Goal: Task Accomplishment & Management: Complete application form

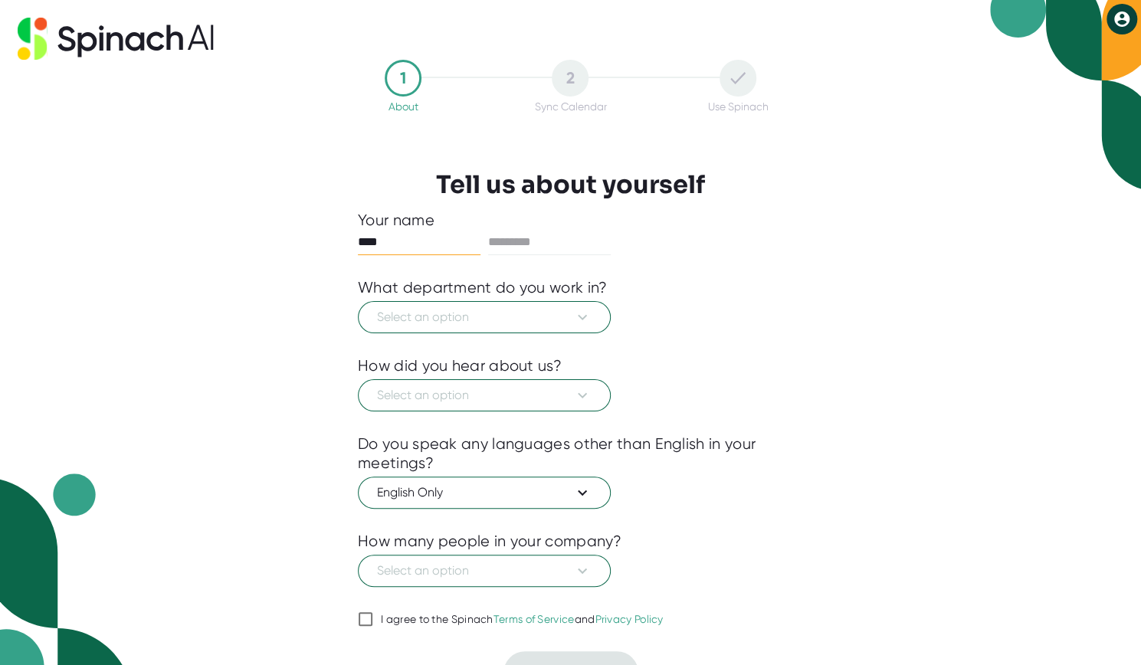
type input "****"
type input "*******"
click at [410, 326] on button "Select an option" at bounding box center [484, 317] width 253 height 32
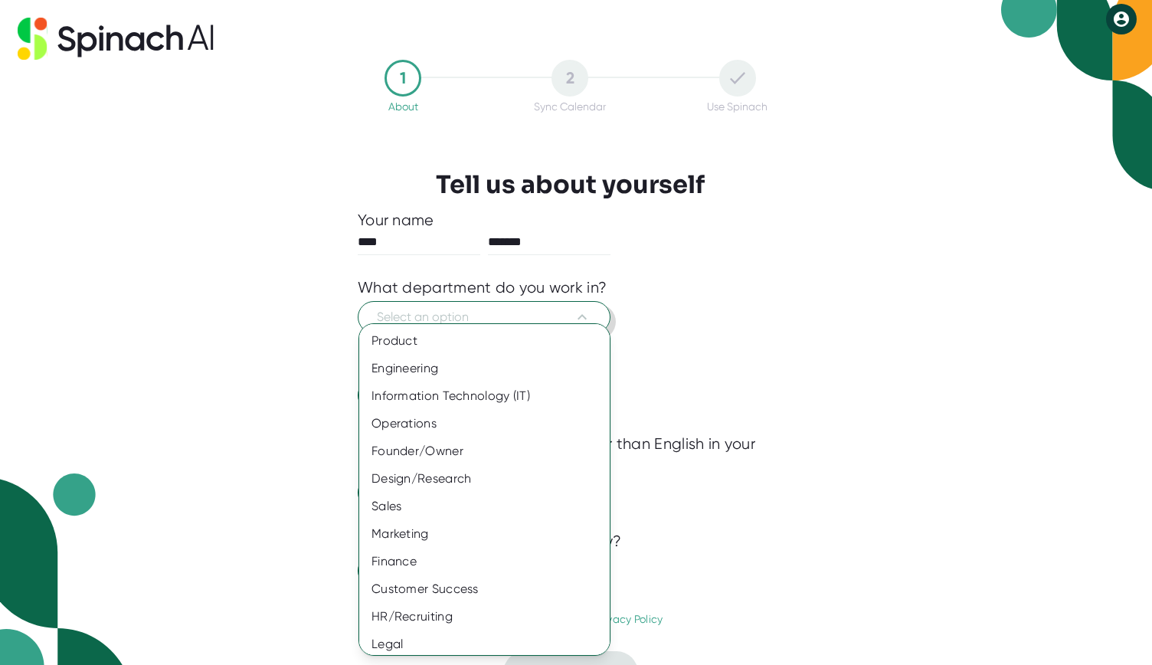
click at [410, 327] on div "Product" at bounding box center [490, 341] width 262 height 28
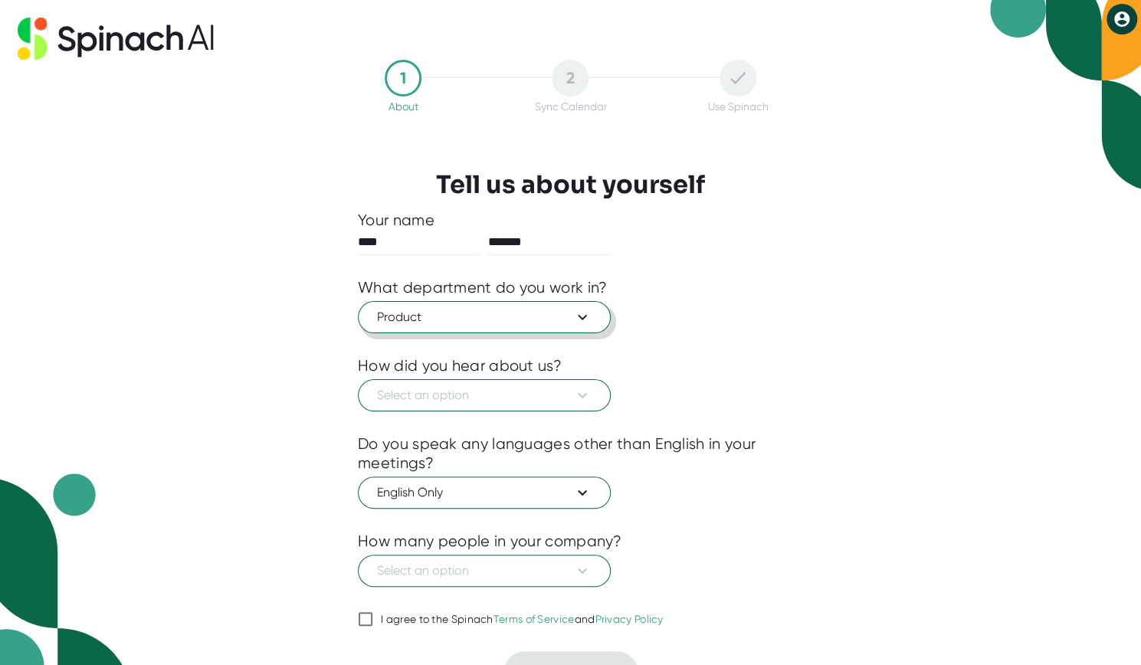
click at [426, 323] on span "Product" at bounding box center [484, 317] width 215 height 18
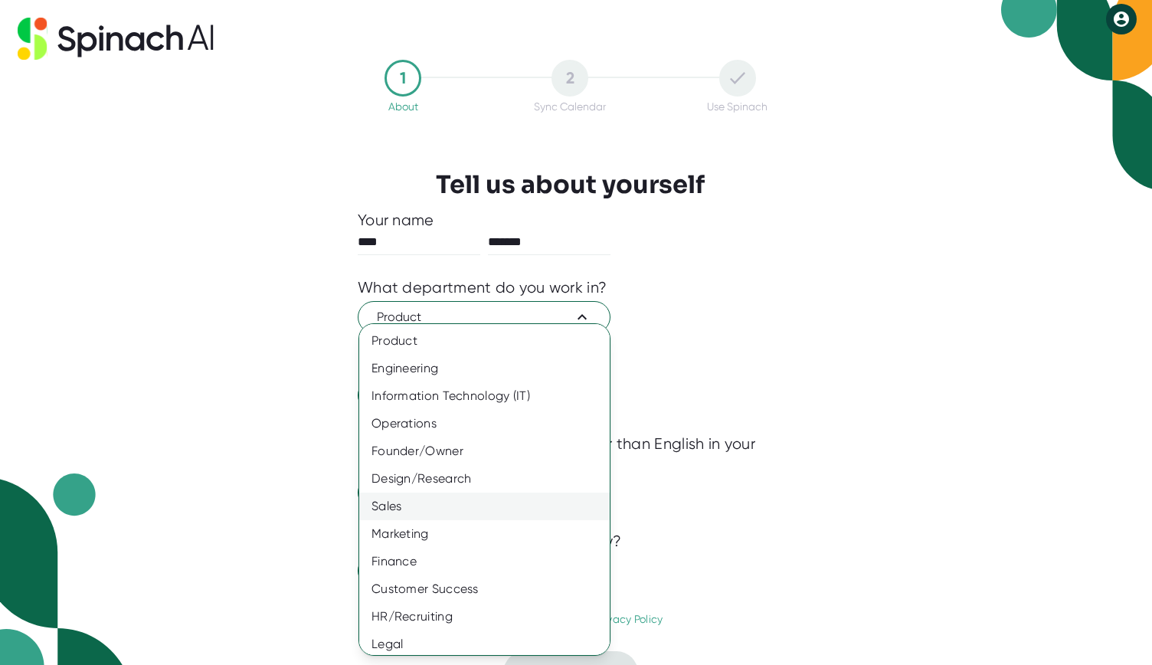
click at [414, 512] on div "Sales" at bounding box center [490, 507] width 262 height 28
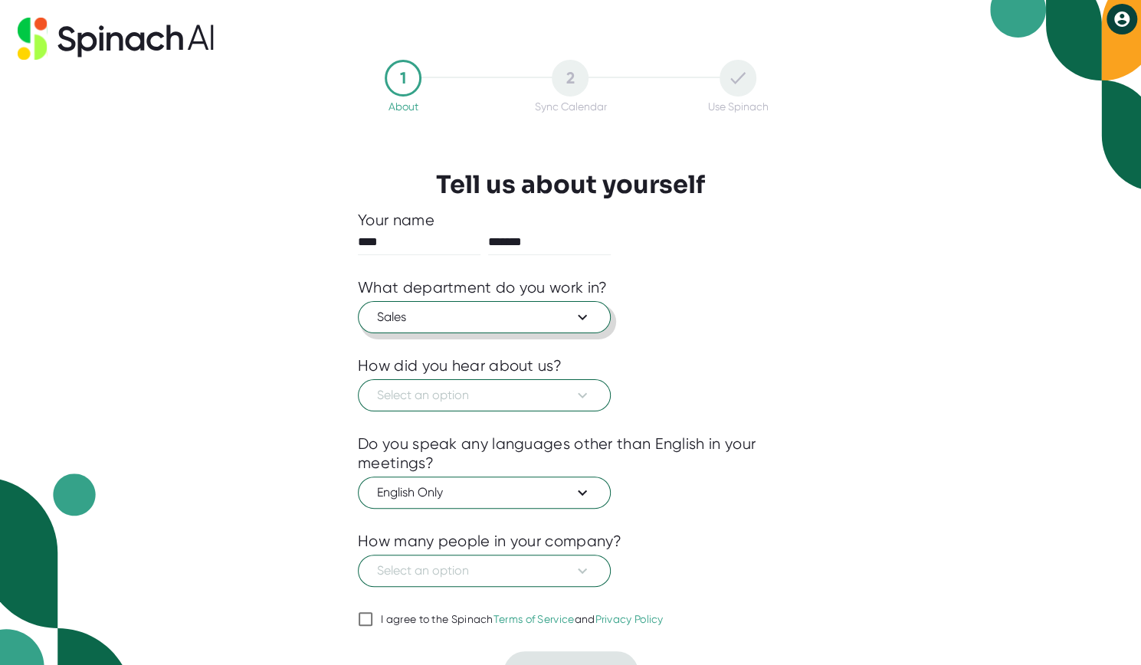
scroll to position [26, 0]
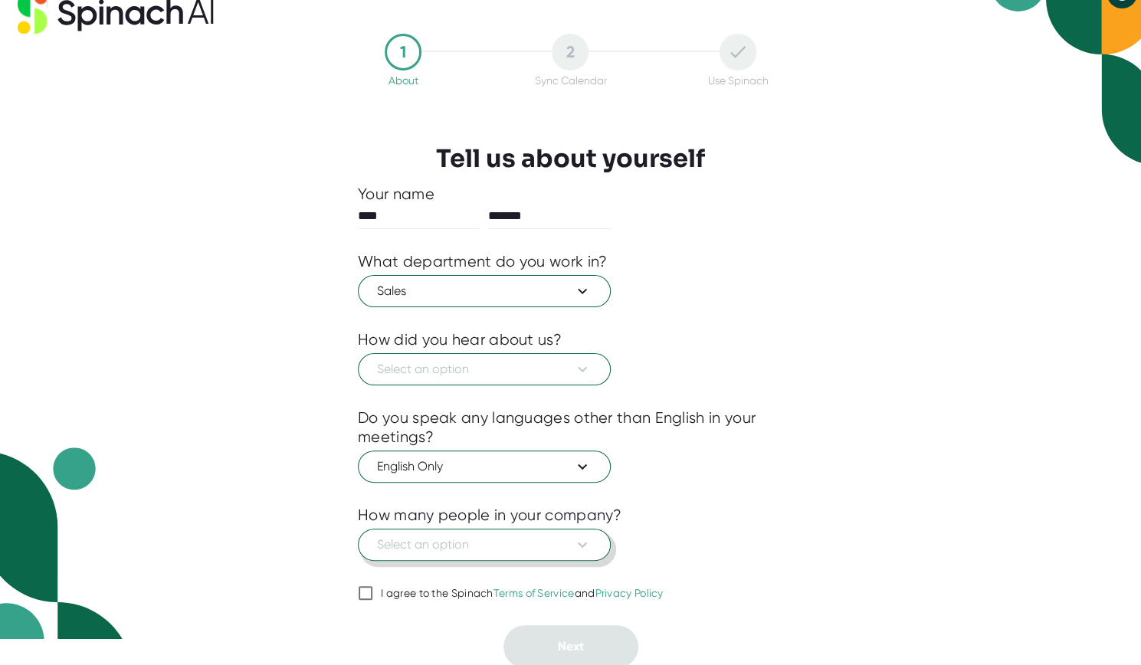
click at [402, 549] on span "Select an option" at bounding box center [484, 545] width 215 height 18
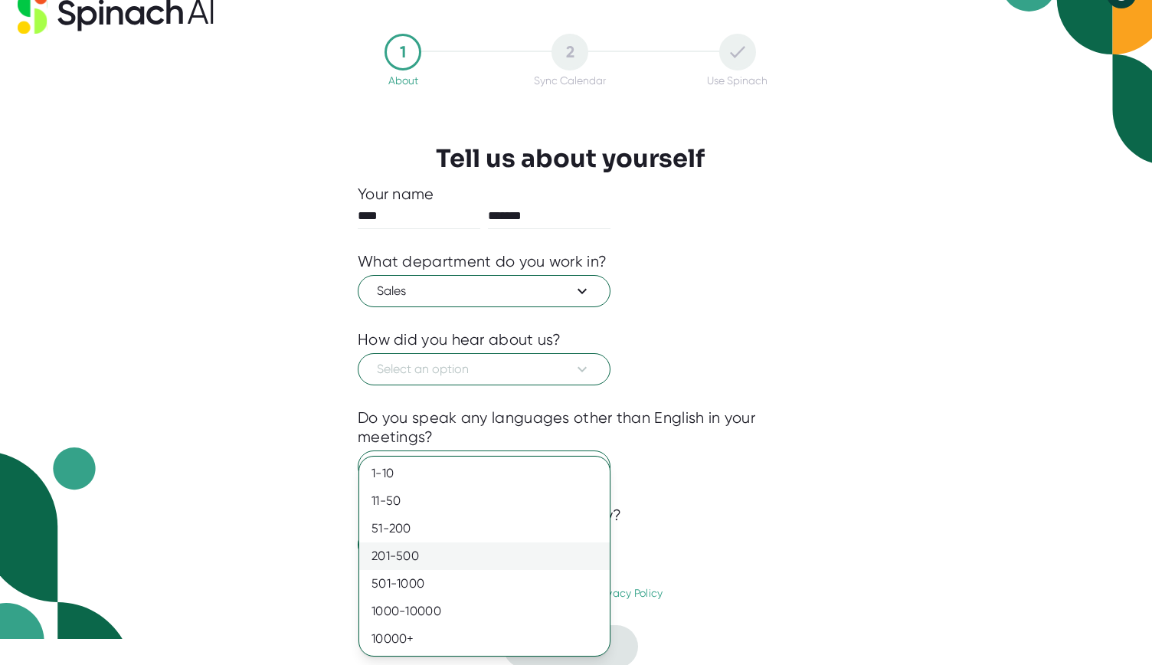
click at [406, 553] on div "201-500" at bounding box center [484, 556] width 251 height 28
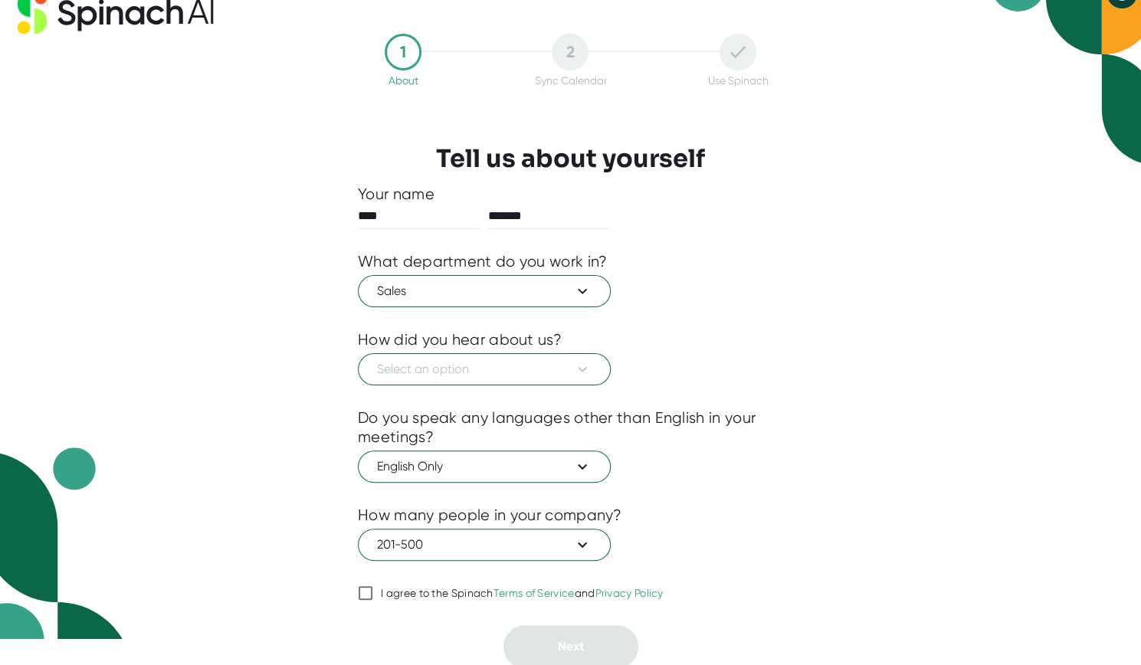
click at [365, 586] on input "I agree to the Spinach Terms of Service and Privacy Policy" at bounding box center [365, 593] width 15 height 18
checkbox input "true"
click at [444, 370] on span "Select an option" at bounding box center [484, 369] width 215 height 18
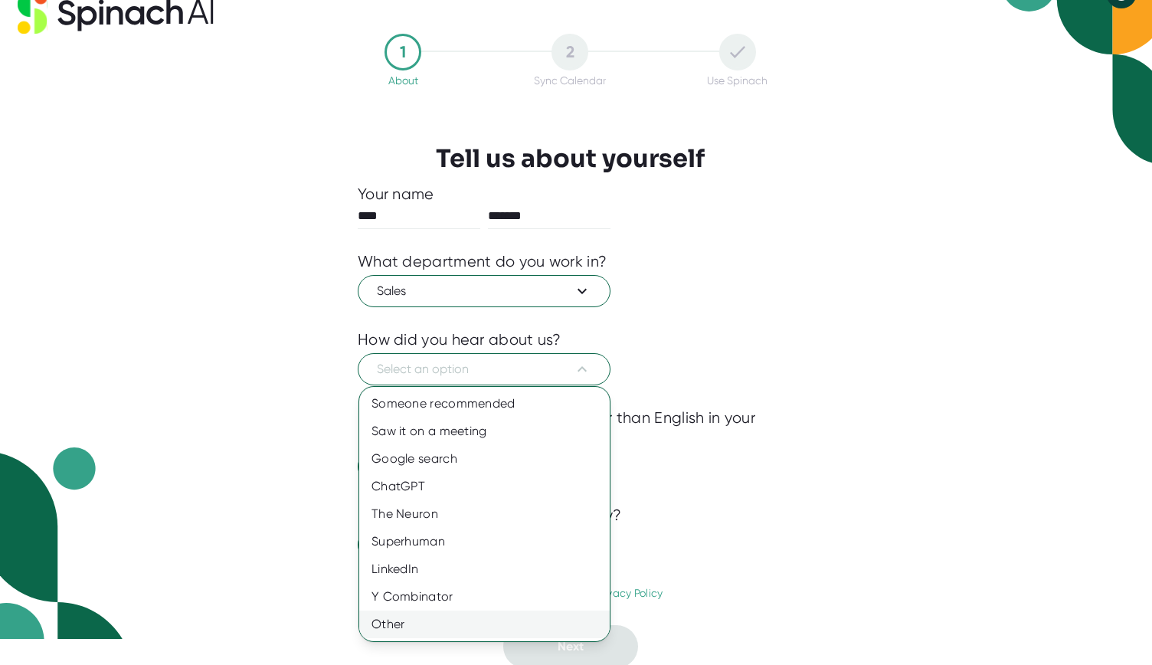
click at [410, 617] on div "Other" at bounding box center [484, 625] width 251 height 28
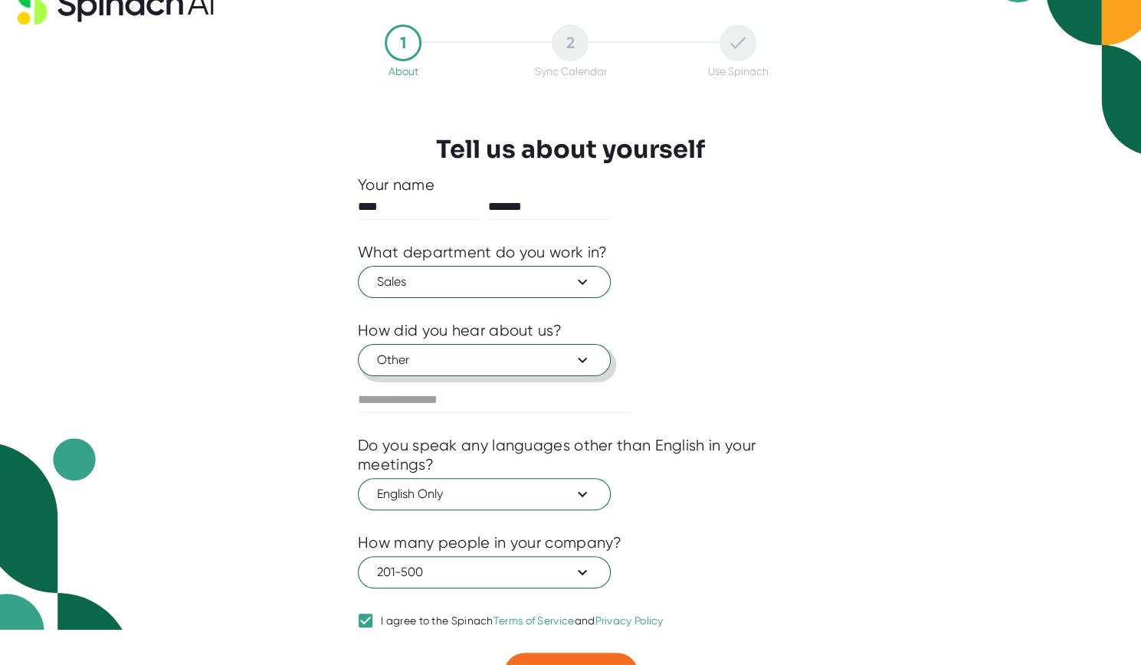
scroll to position [63, 0]
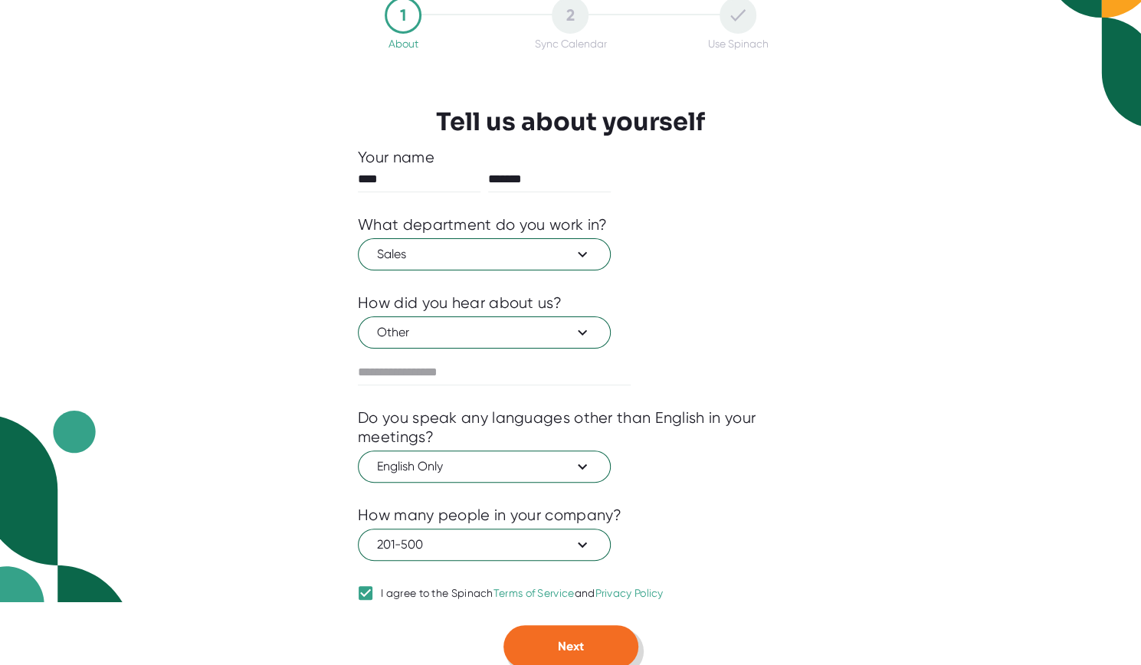
click at [572, 644] on span "Next" at bounding box center [571, 646] width 26 height 15
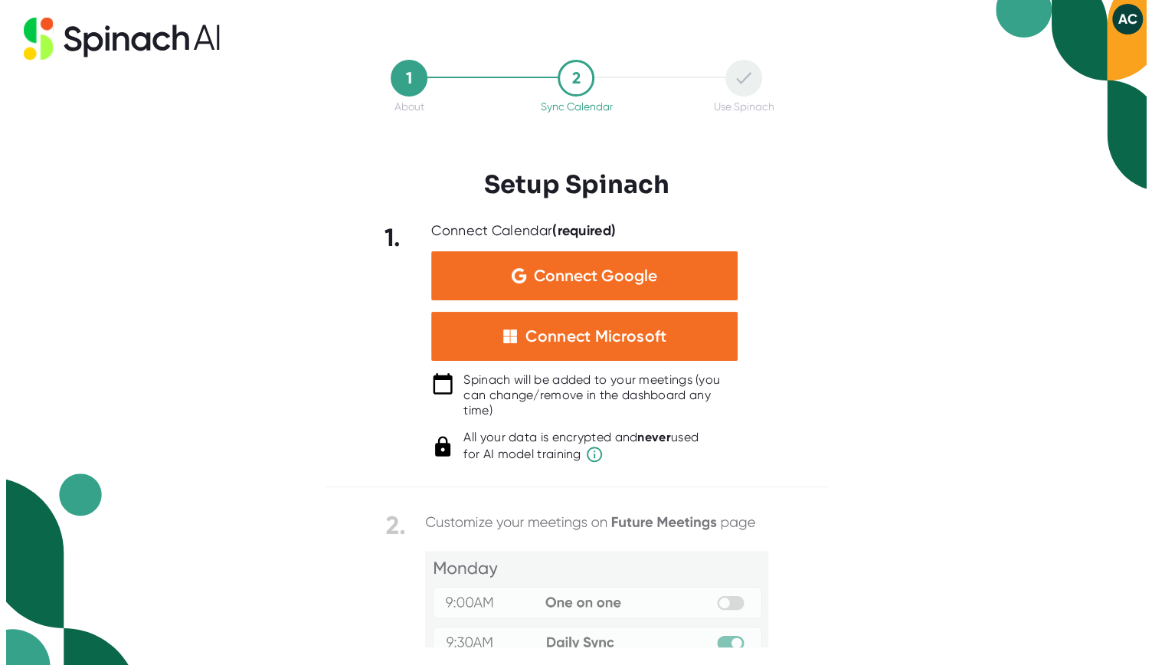
scroll to position [0, 0]
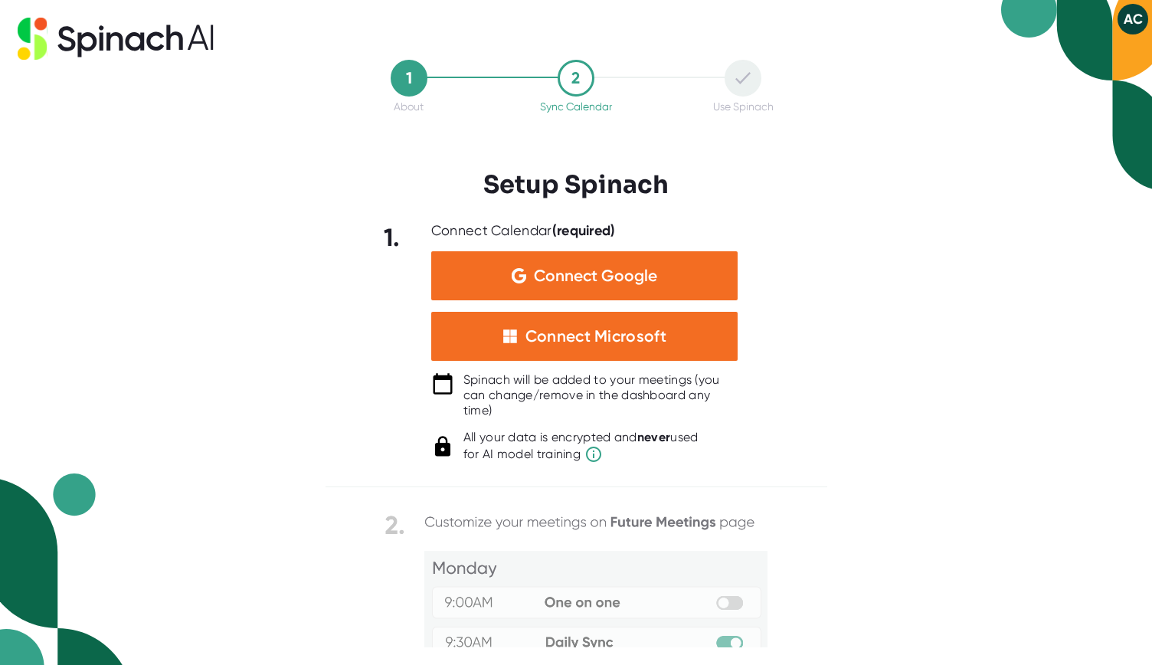
click at [1137, 34] on button "AC" at bounding box center [1133, 19] width 31 height 31
